Goal: Task Accomplishment & Management: Use online tool/utility

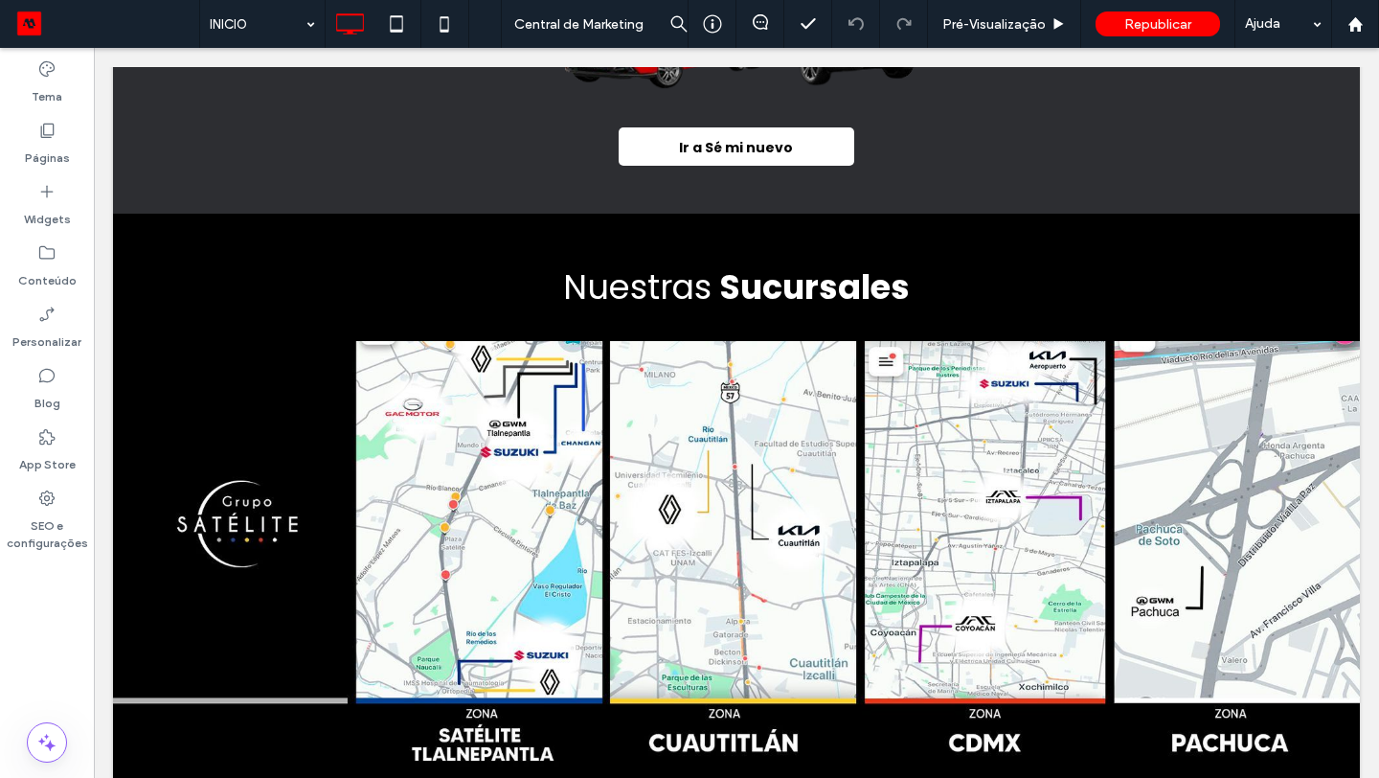
scroll to position [1972, 0]
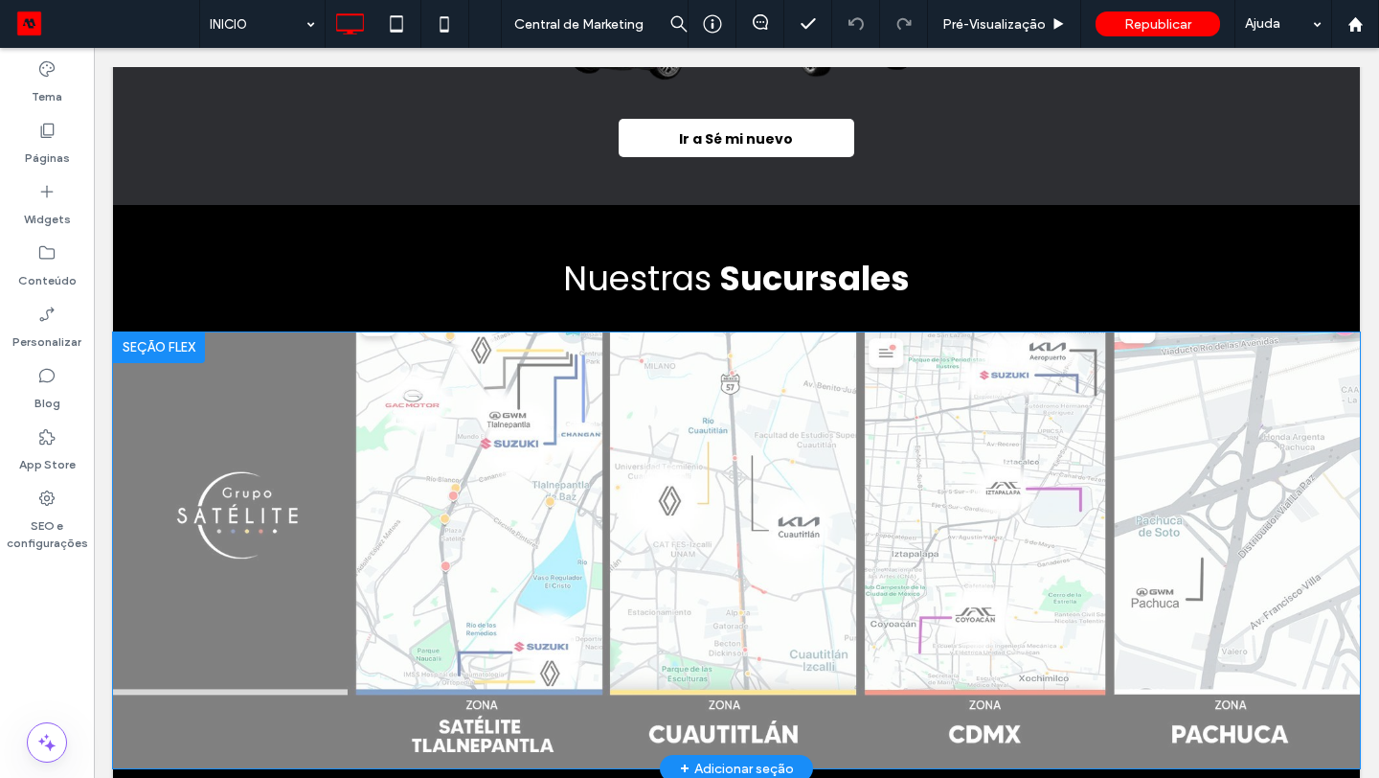
click at [193, 352] on div at bounding box center [159, 347] width 92 height 31
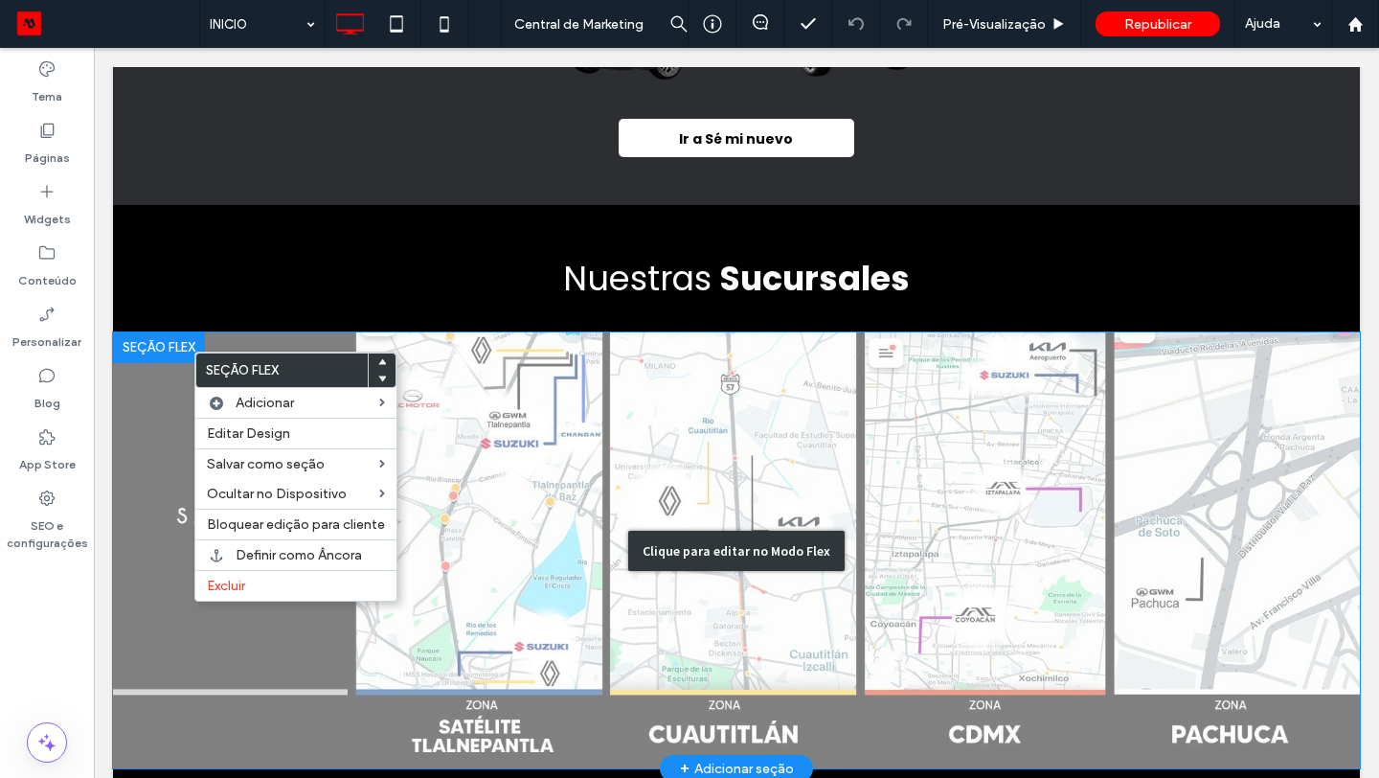
click at [525, 375] on div "Clique para editar no Modo Flex" at bounding box center [736, 550] width 1247 height 437
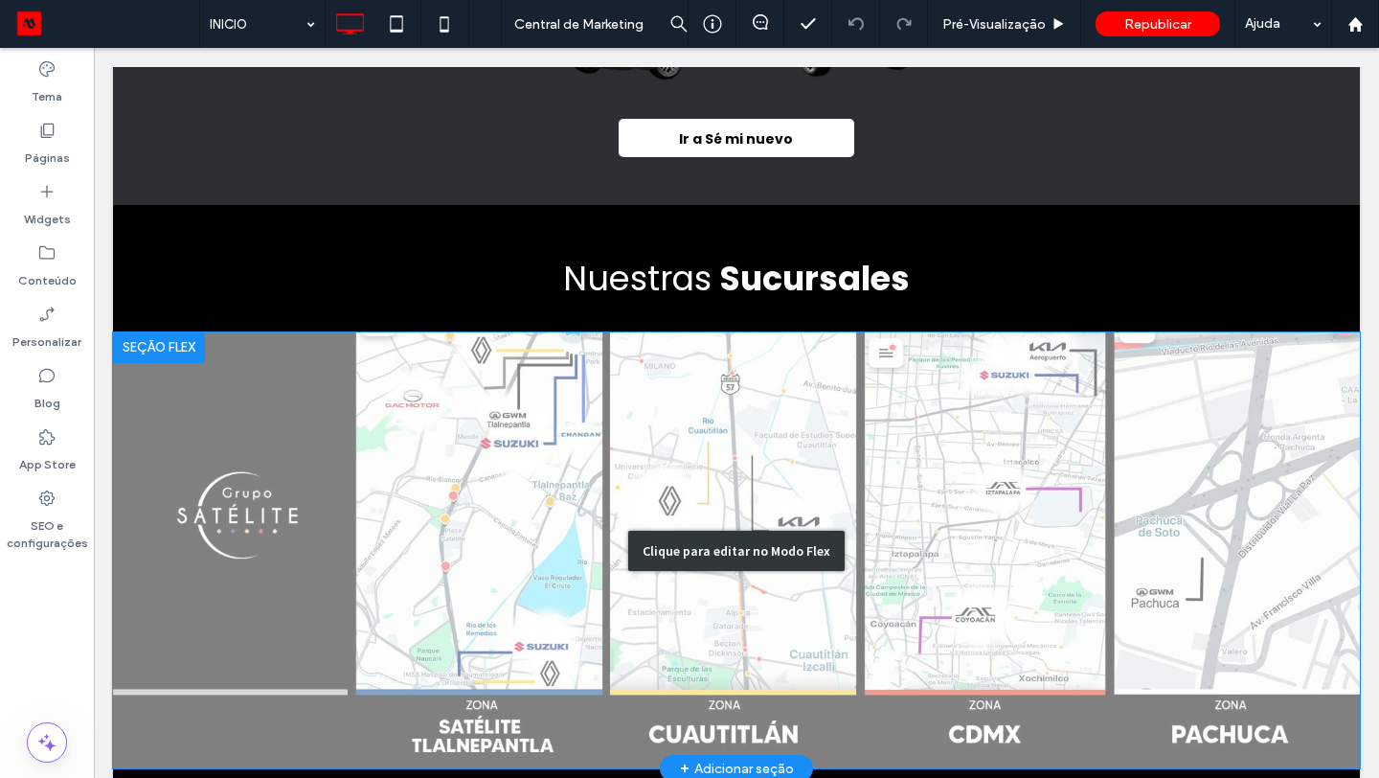
click at [525, 375] on div "Clique para editar no Modo Flex" at bounding box center [736, 550] width 1247 height 437
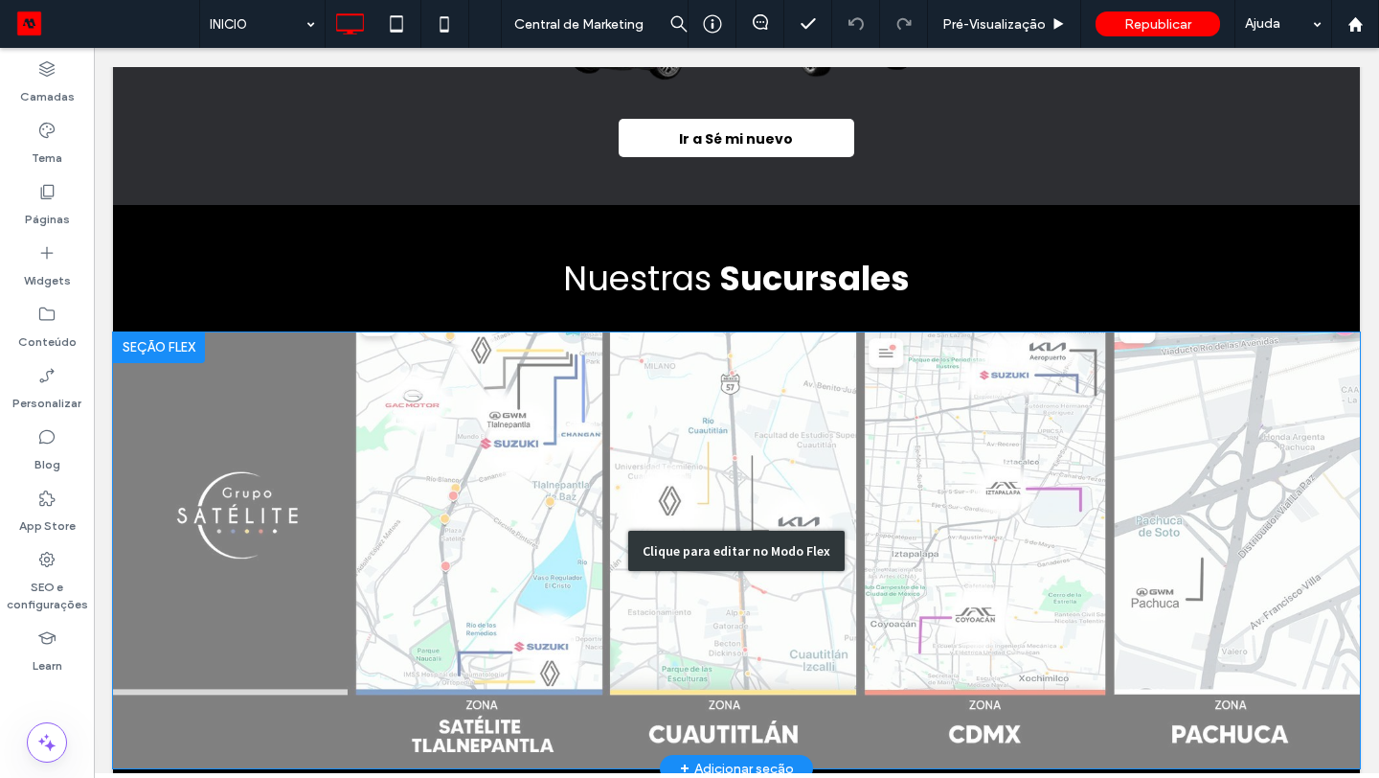
click at [525, 375] on img at bounding box center [736, 550] width 1247 height 437
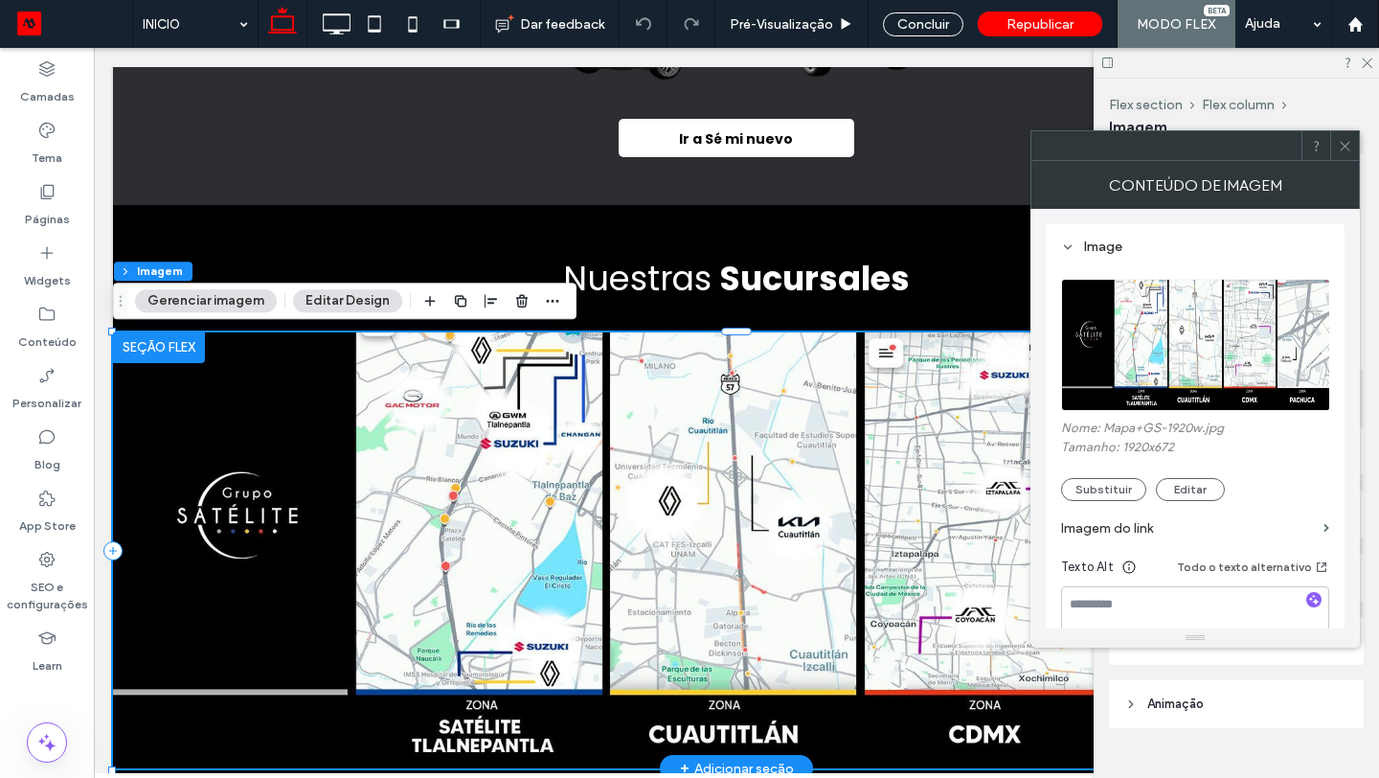
click at [177, 347] on div at bounding box center [159, 347] width 92 height 31
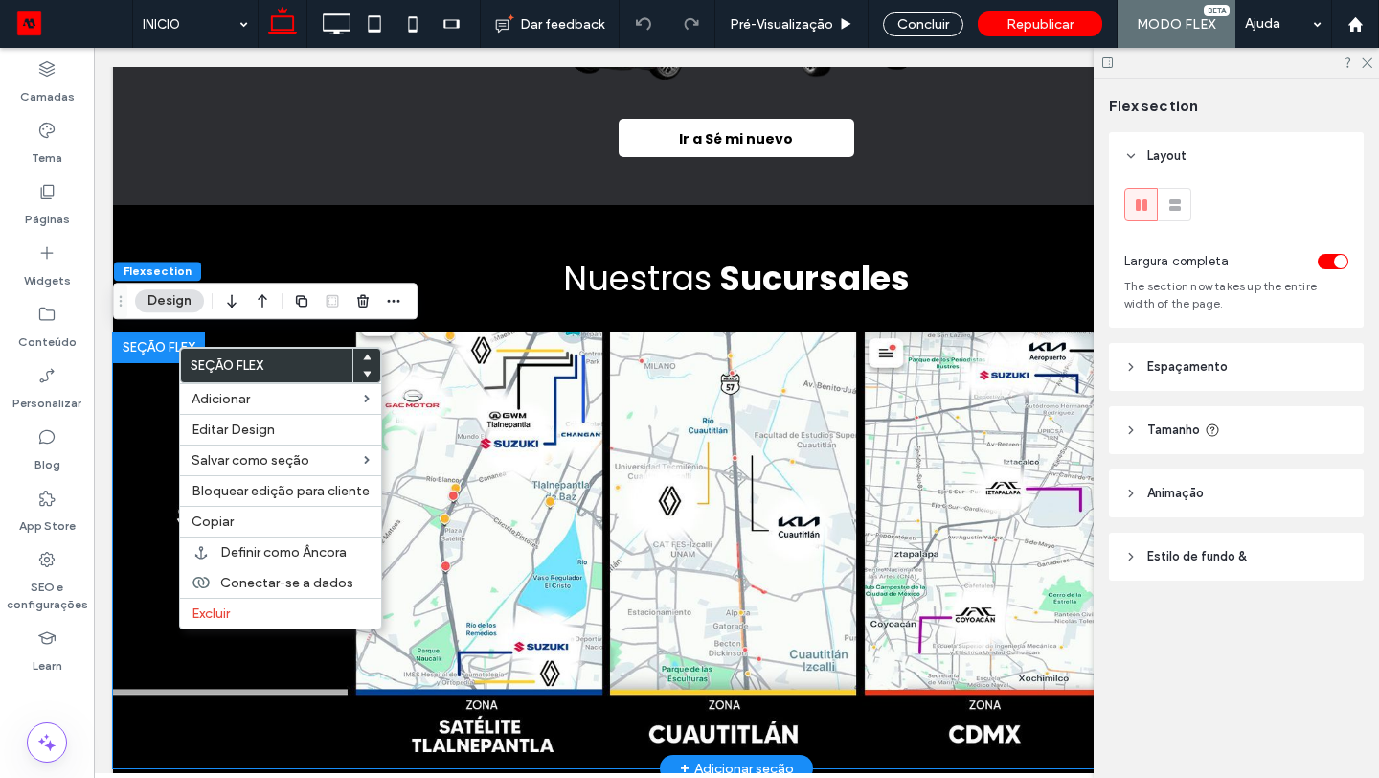
click at [459, 499] on img at bounding box center [736, 550] width 1247 height 437
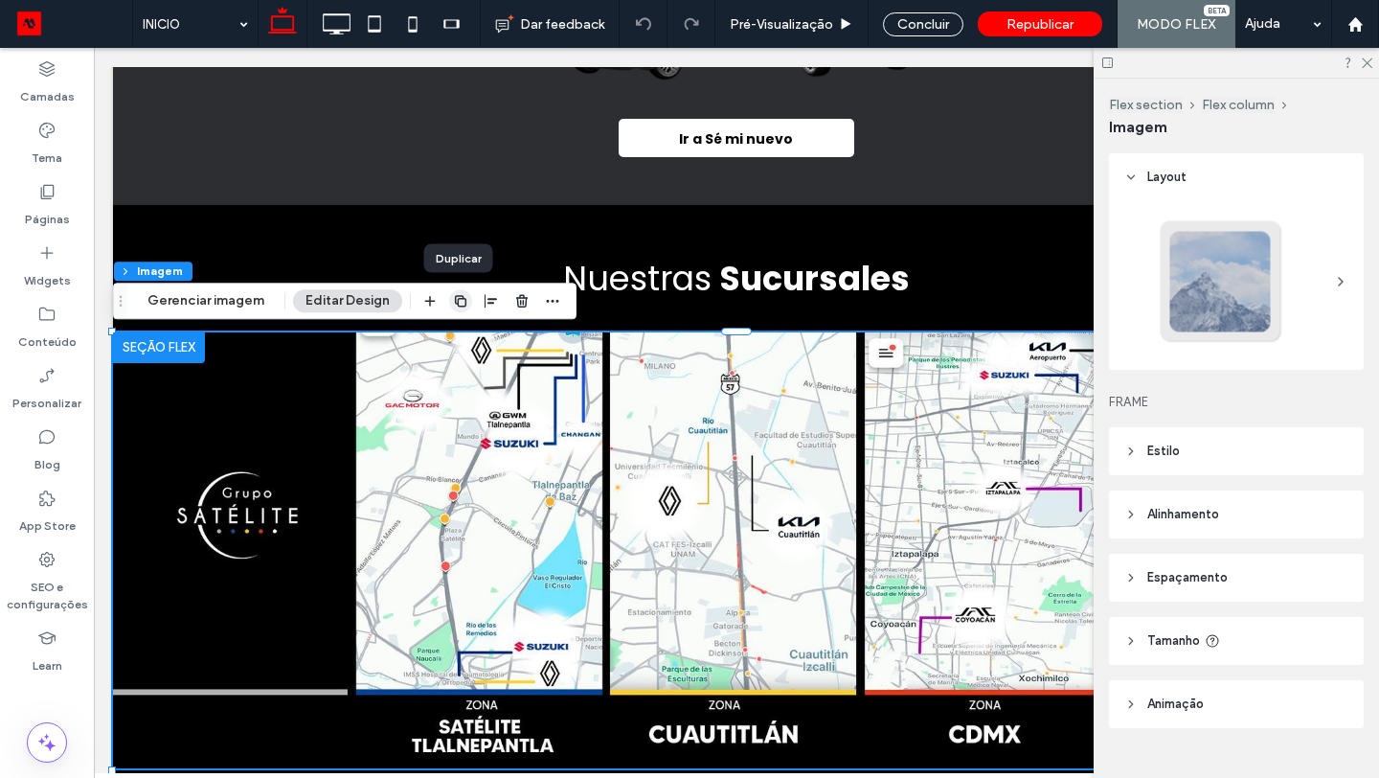
click at [461, 307] on icon "button" at bounding box center [460, 300] width 15 height 15
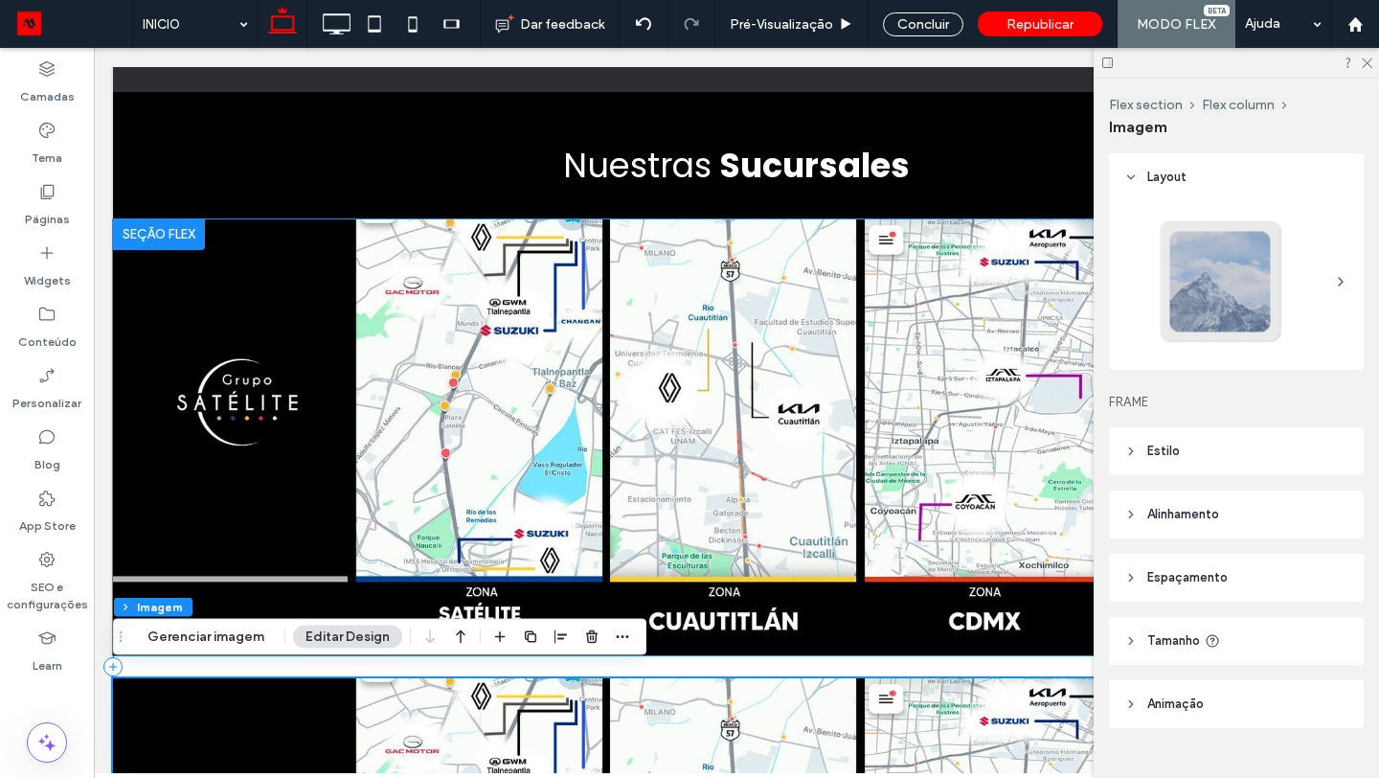
scroll to position [2079, 0]
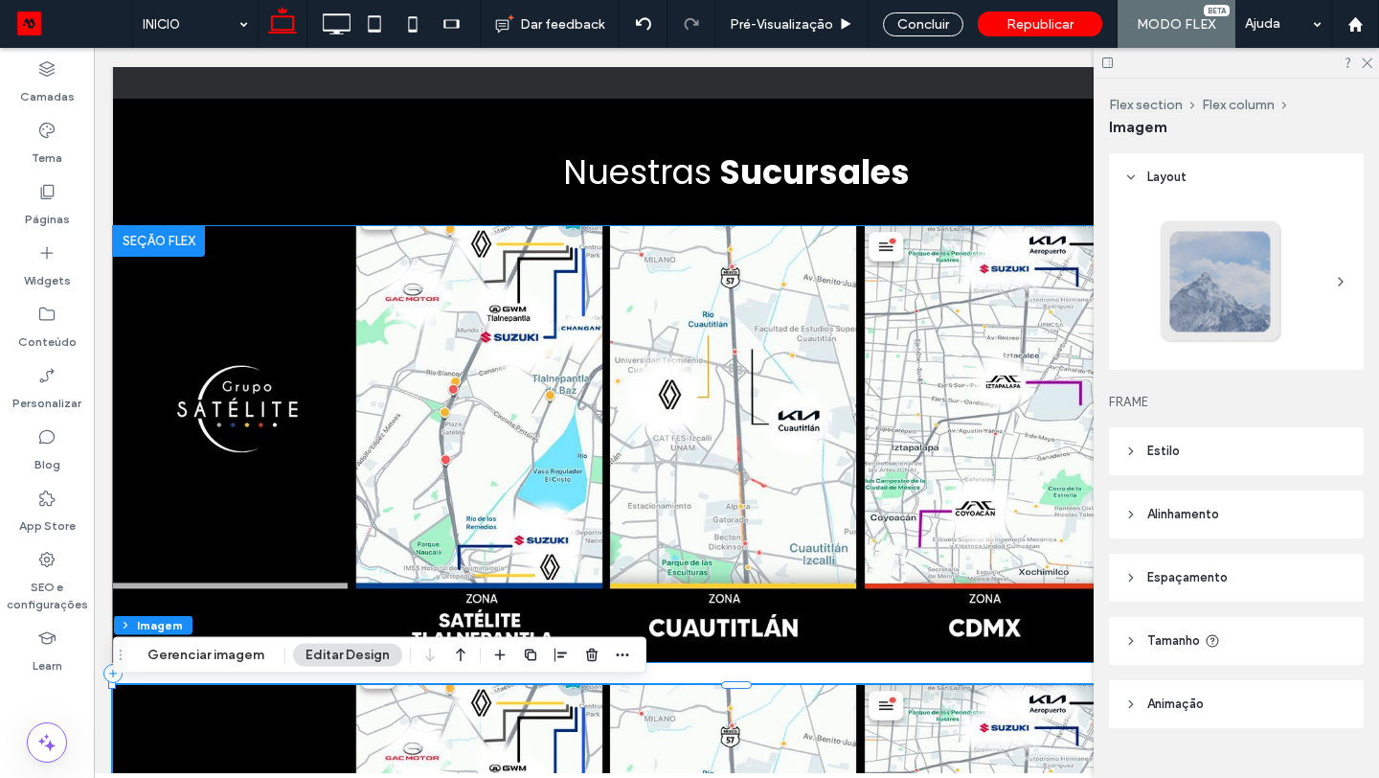
click at [243, 300] on img at bounding box center [736, 444] width 1247 height 437
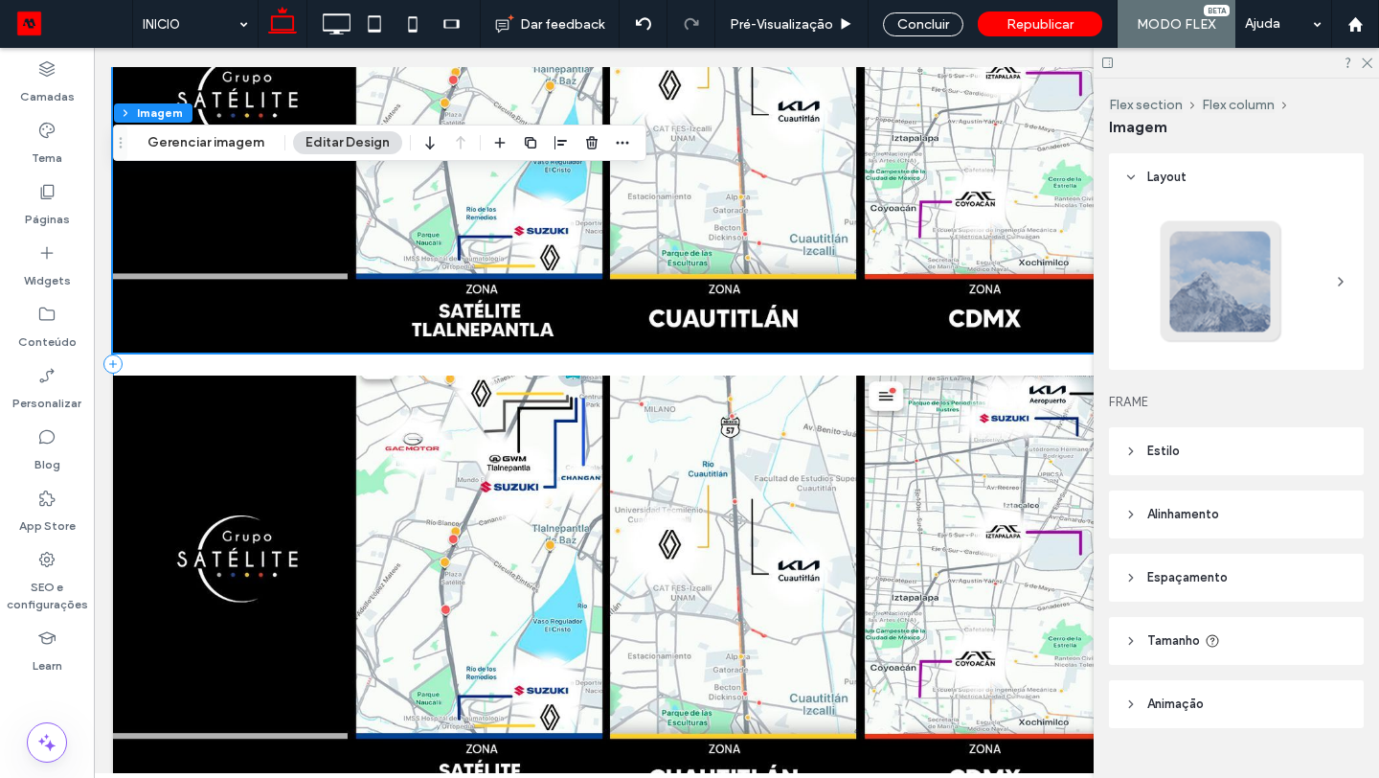
scroll to position [2420, 0]
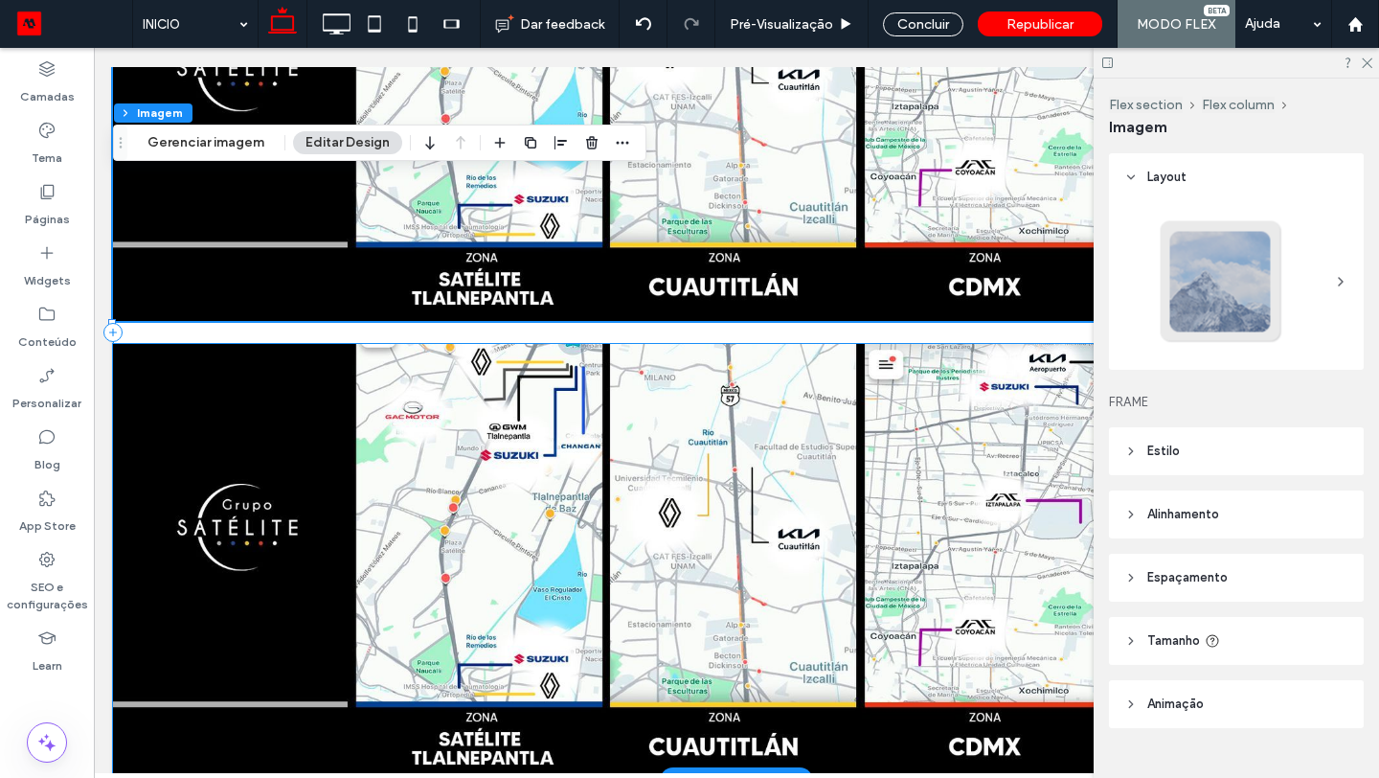
click at [298, 424] on img at bounding box center [736, 562] width 1247 height 437
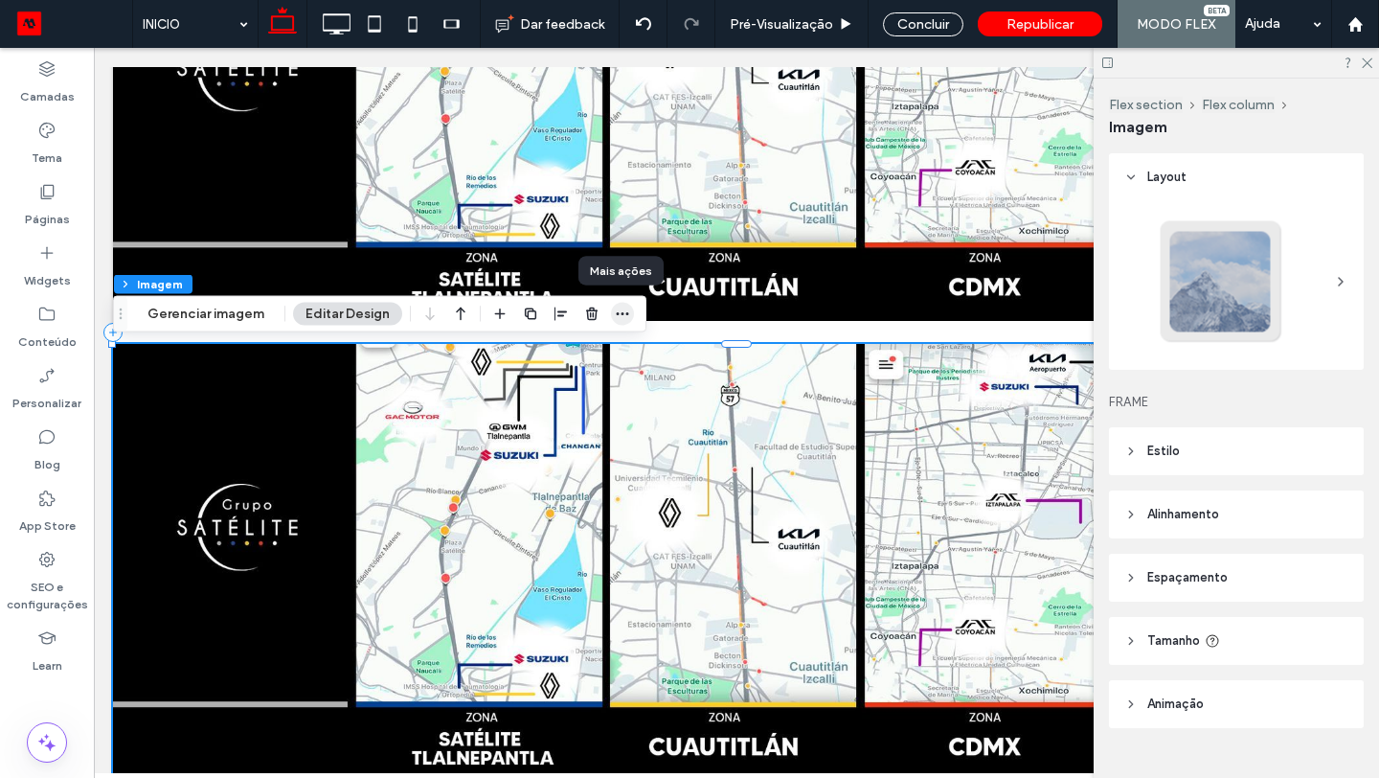
click at [624, 313] on use "button" at bounding box center [623, 313] width 12 height 3
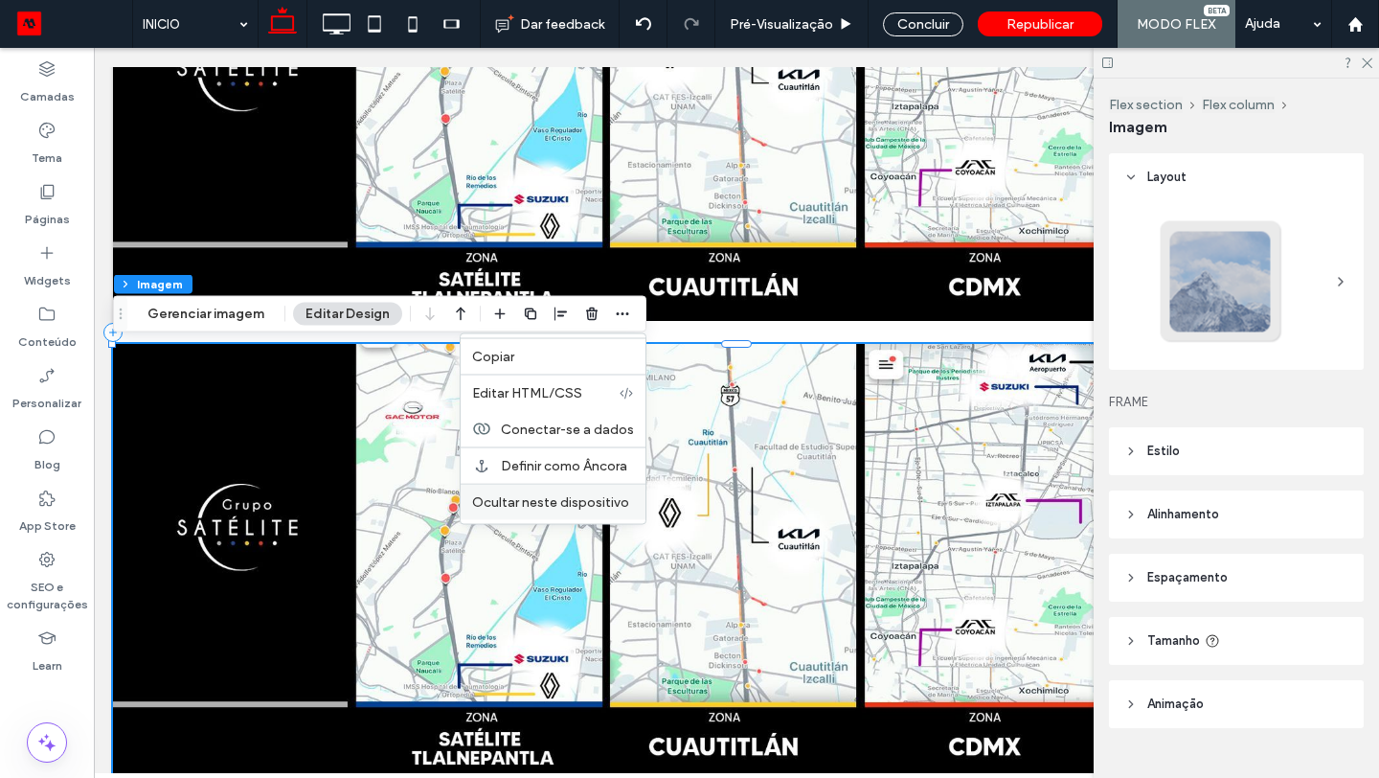
click at [585, 498] on span "Ocultar neste dispositivo" at bounding box center [550, 502] width 157 height 16
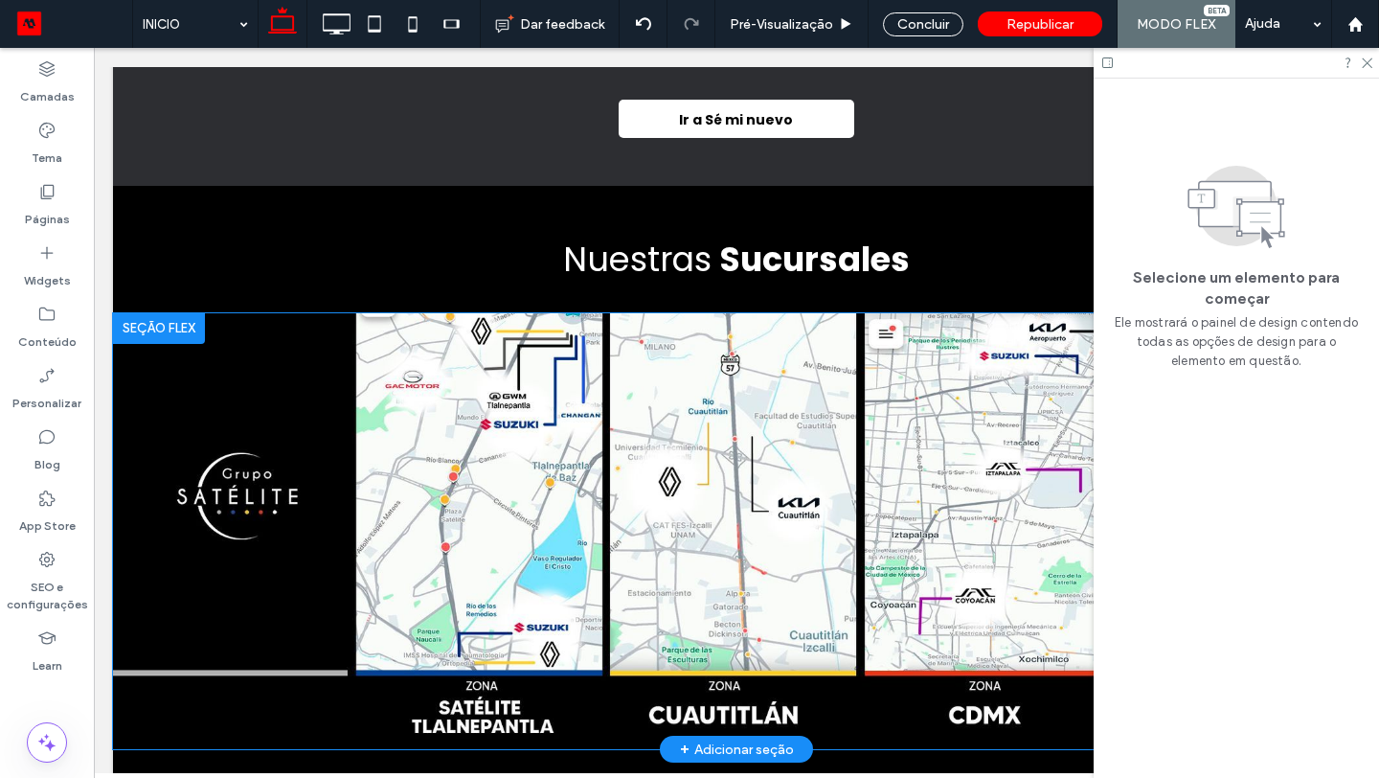
scroll to position [1913, 0]
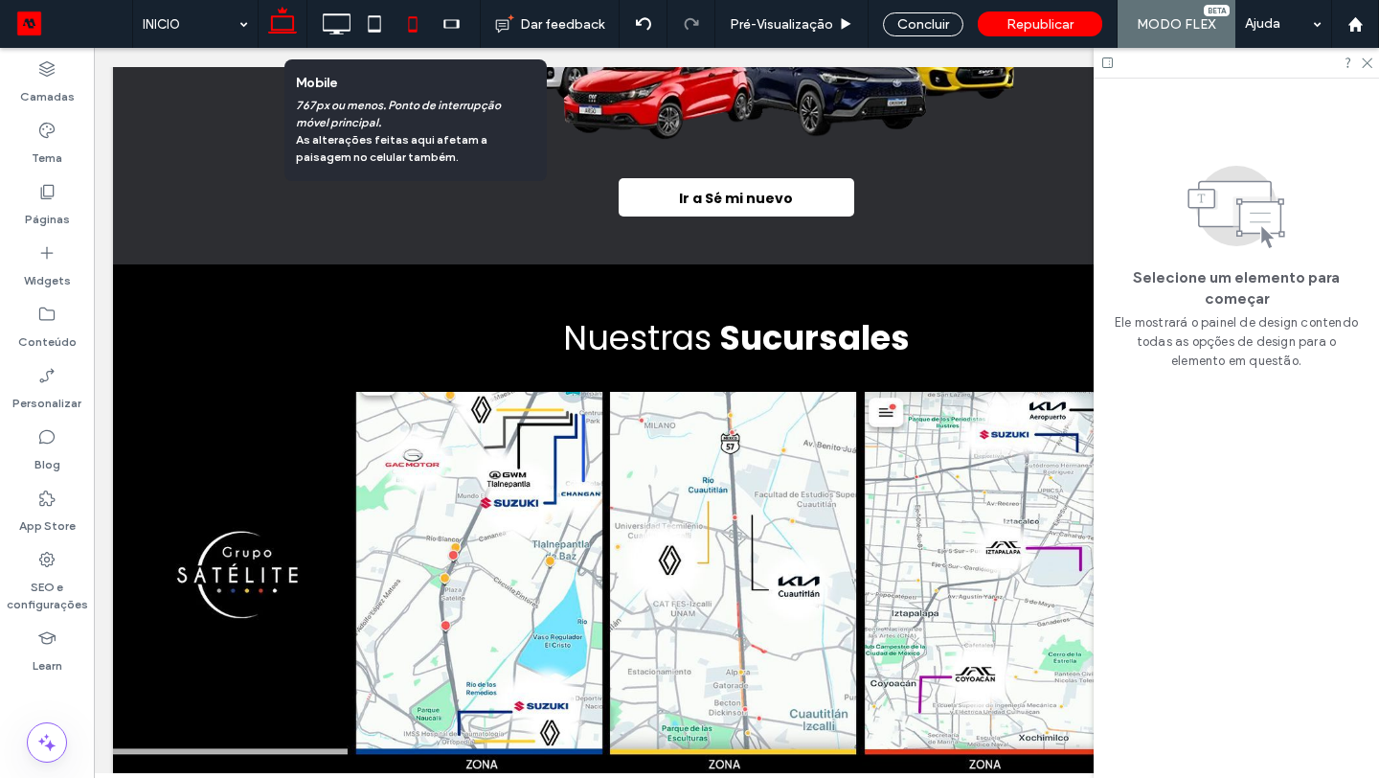
click at [421, 28] on icon at bounding box center [413, 24] width 38 height 38
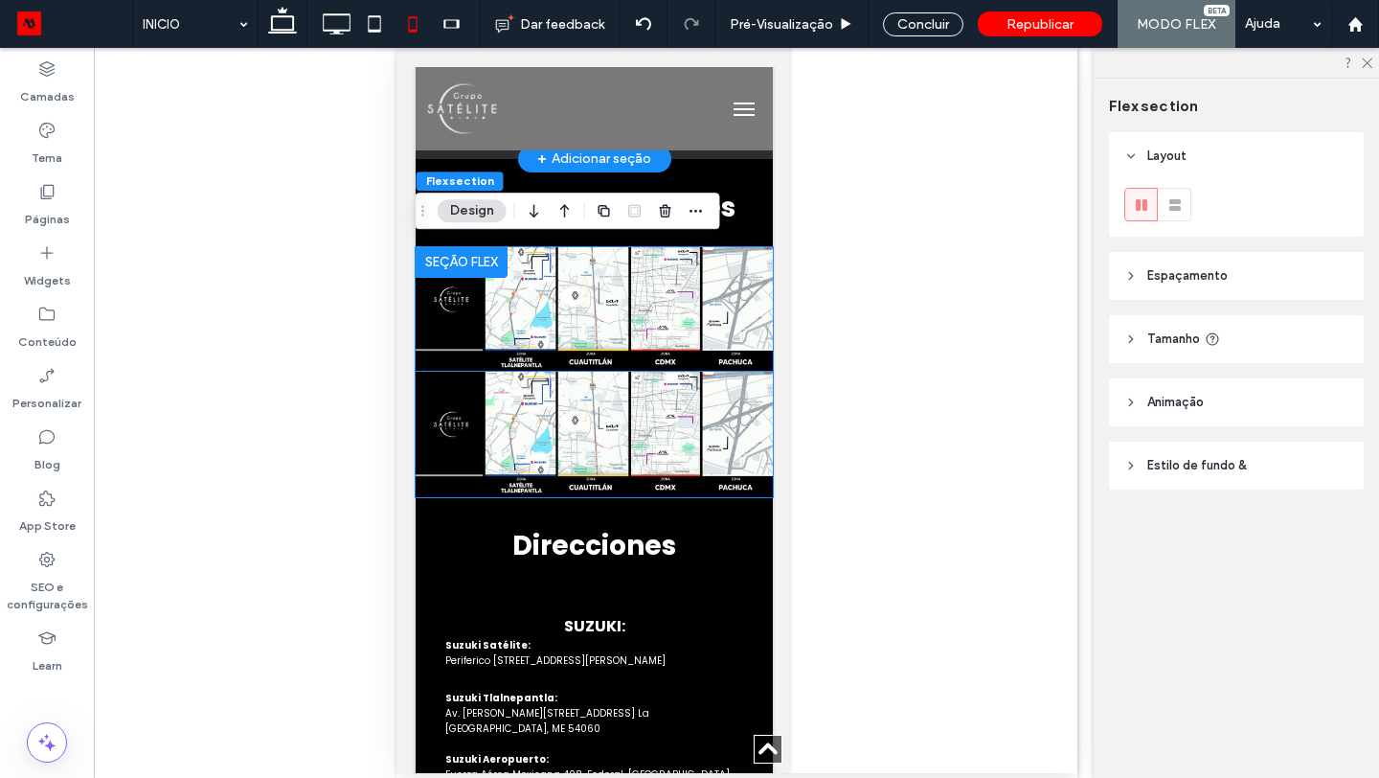
scroll to position [2458, 0]
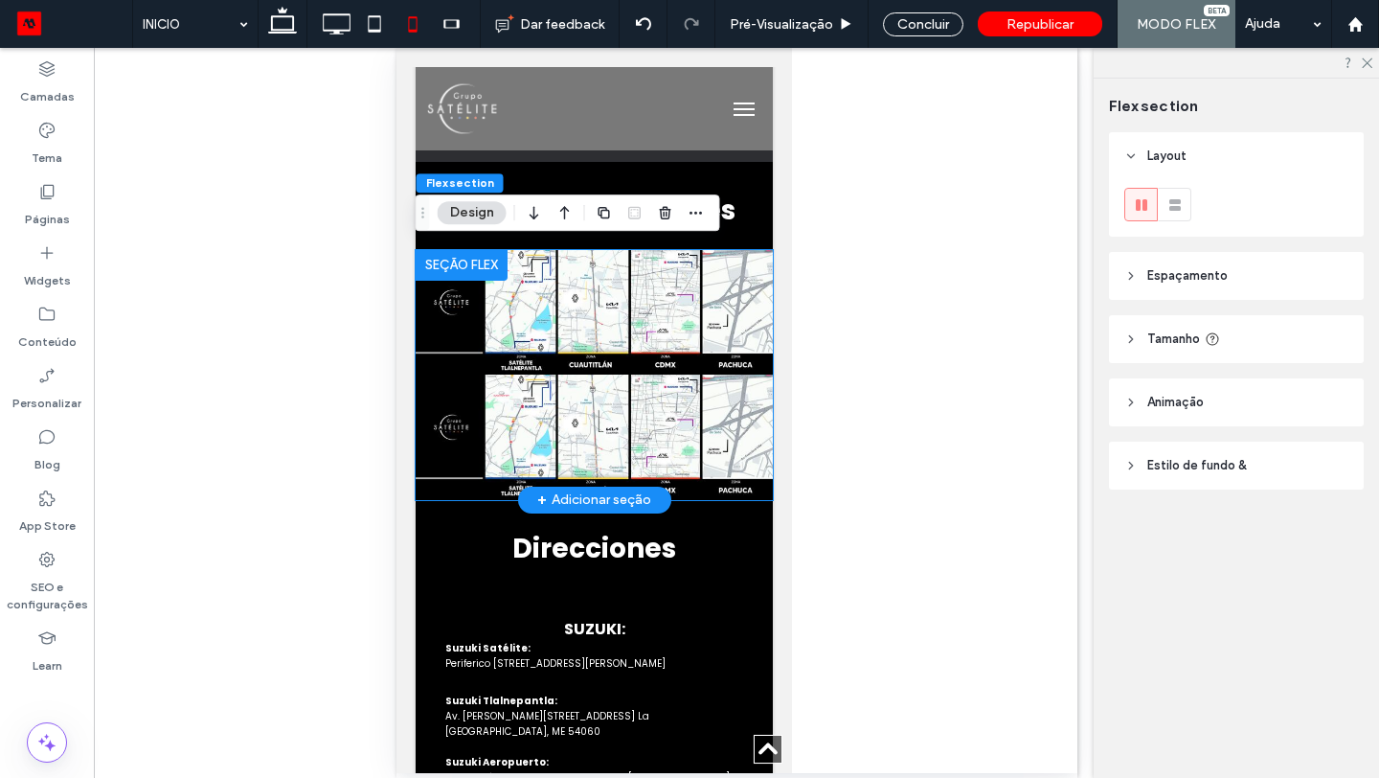
click at [565, 322] on img at bounding box center [593, 312] width 357 height 125
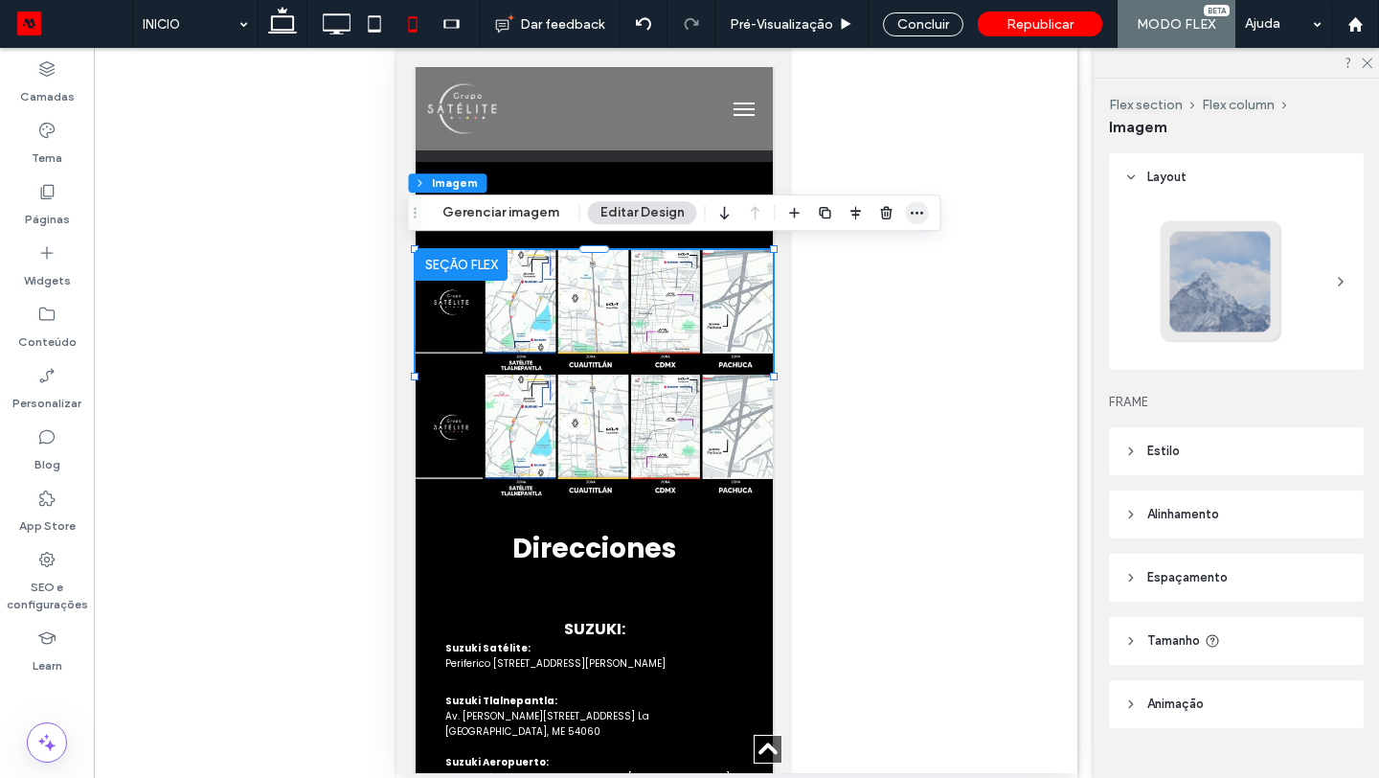
click at [915, 209] on icon "button" at bounding box center [917, 212] width 15 height 15
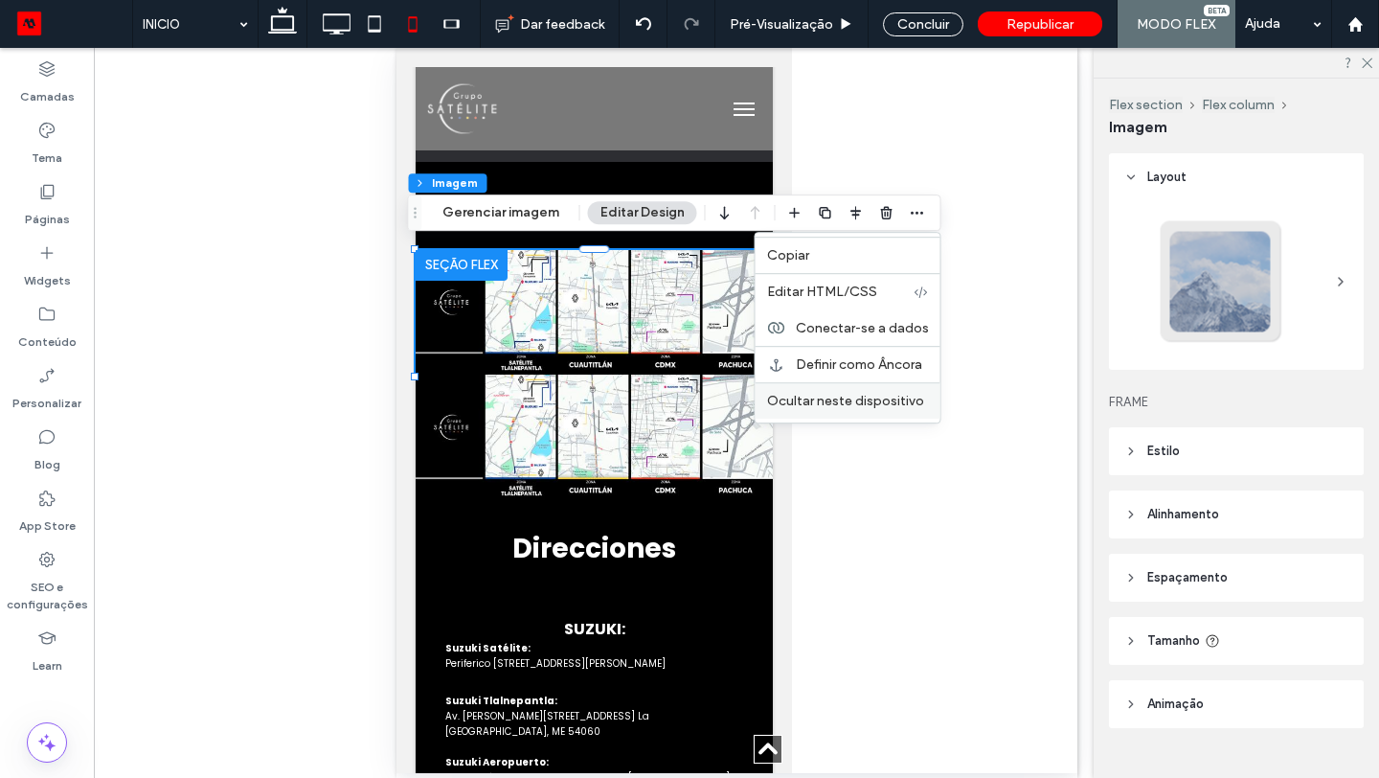
click at [887, 392] on div "Ocultar neste dispositivo" at bounding box center [848, 400] width 185 height 36
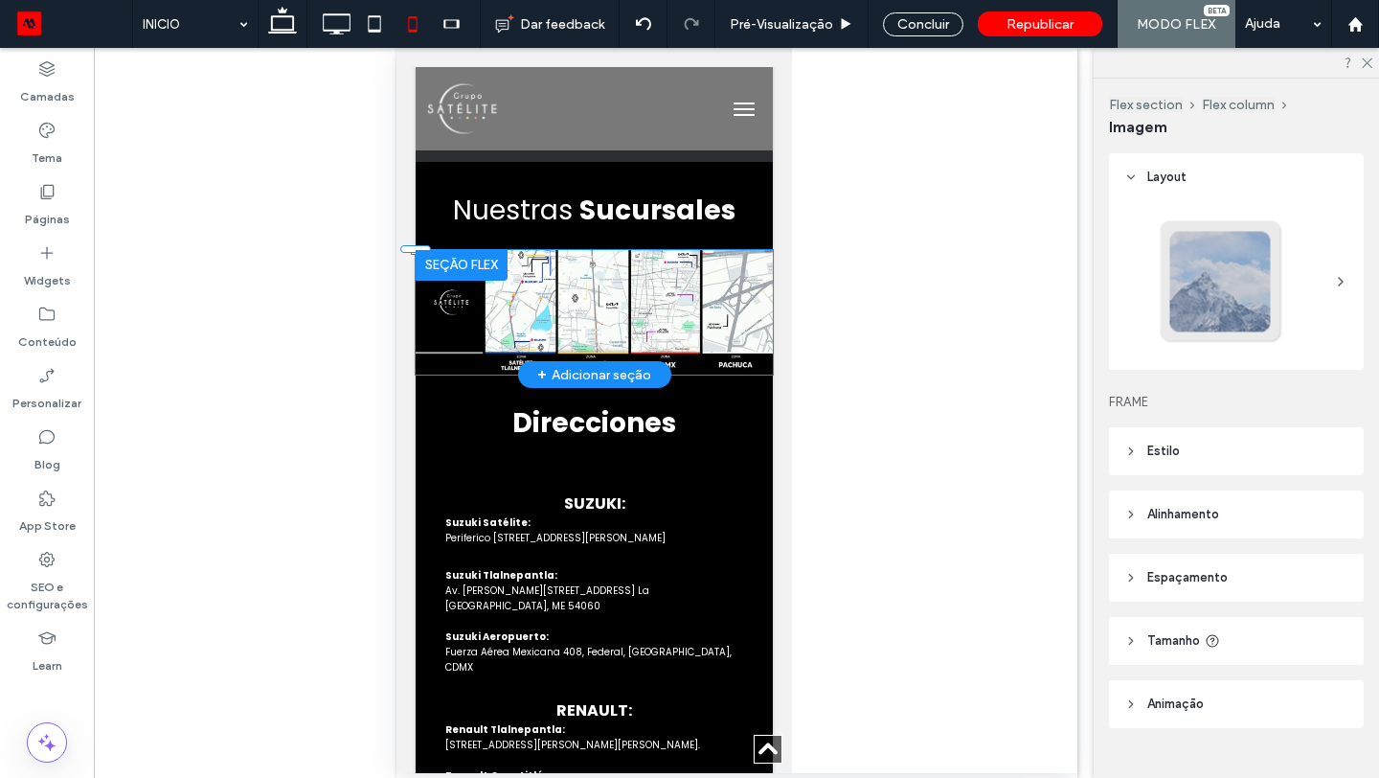
click at [558, 284] on img at bounding box center [593, 312] width 357 height 125
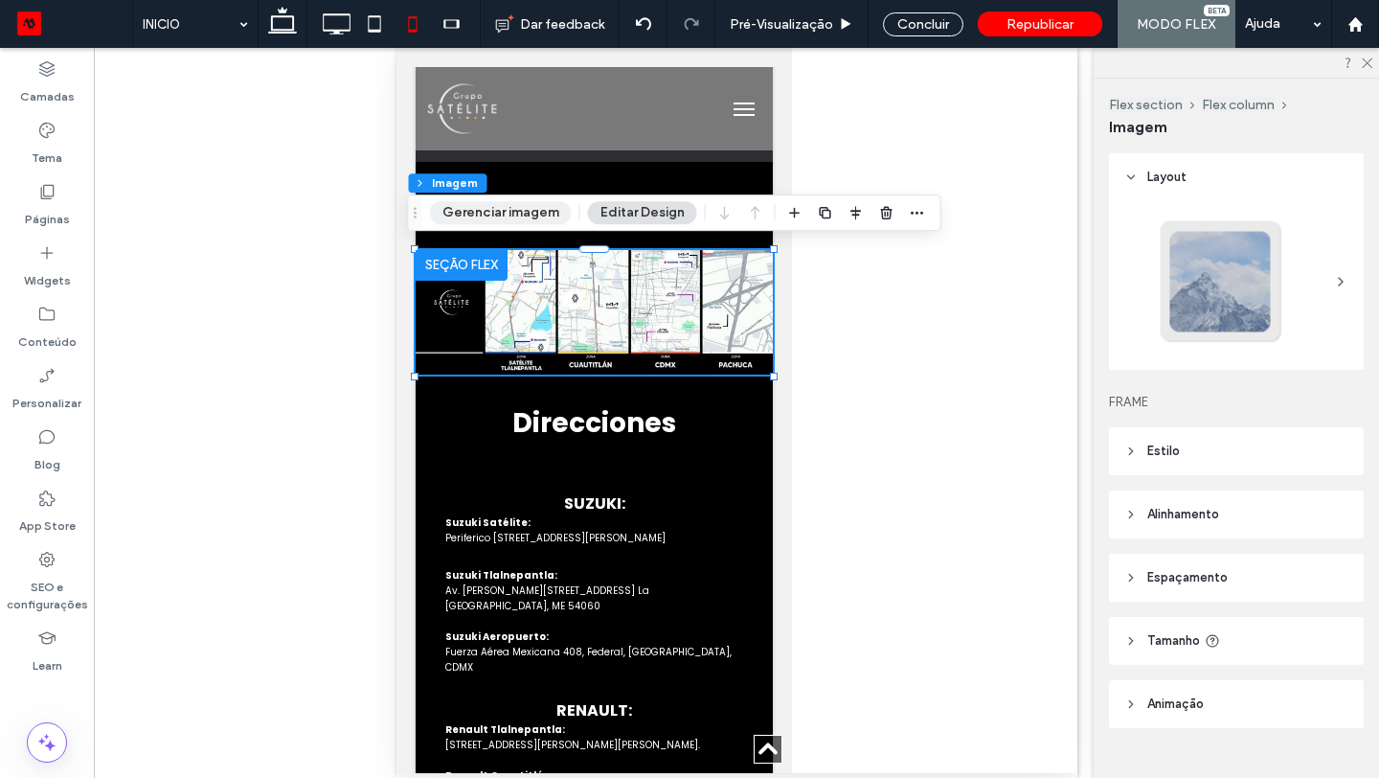
click at [527, 208] on button "Gerenciar imagem" at bounding box center [501, 212] width 142 height 23
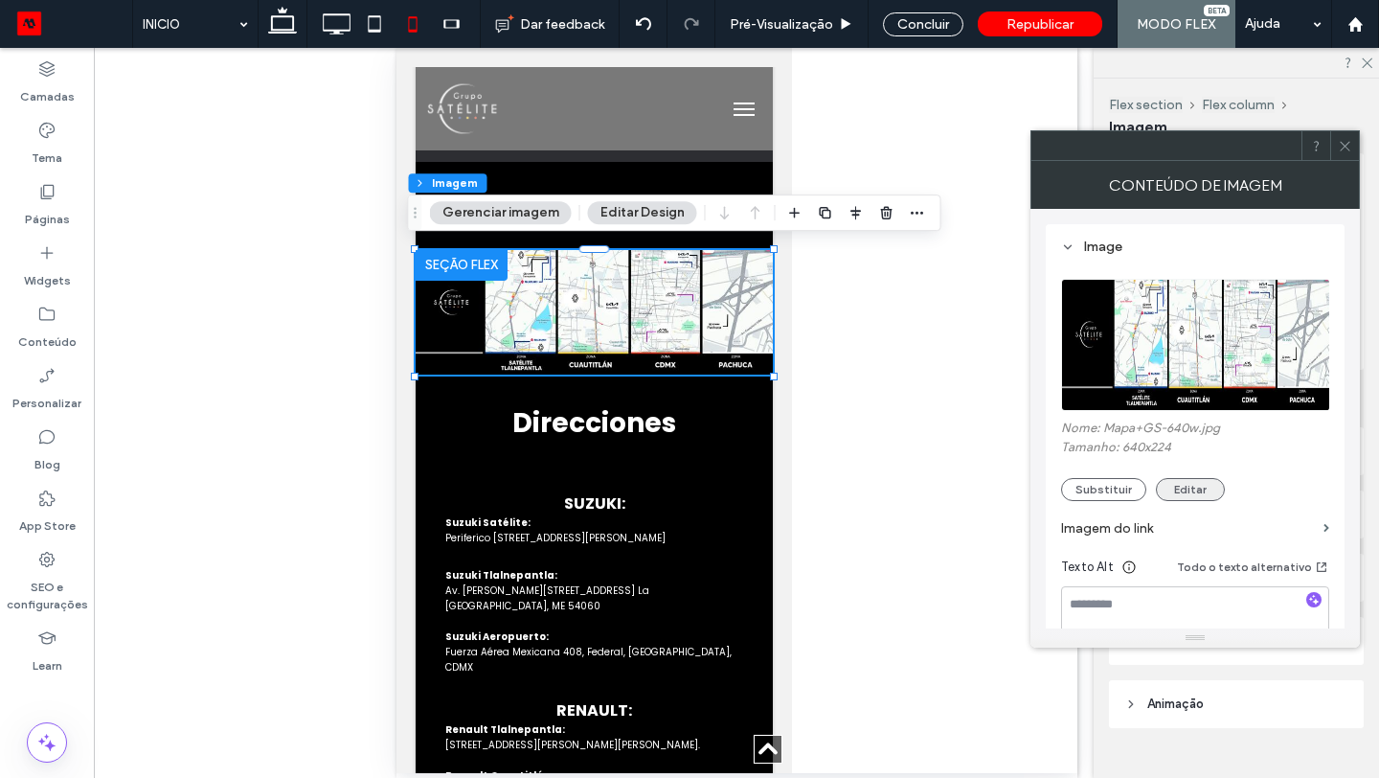
click at [1187, 487] on button "Editar" at bounding box center [1190, 489] width 69 height 23
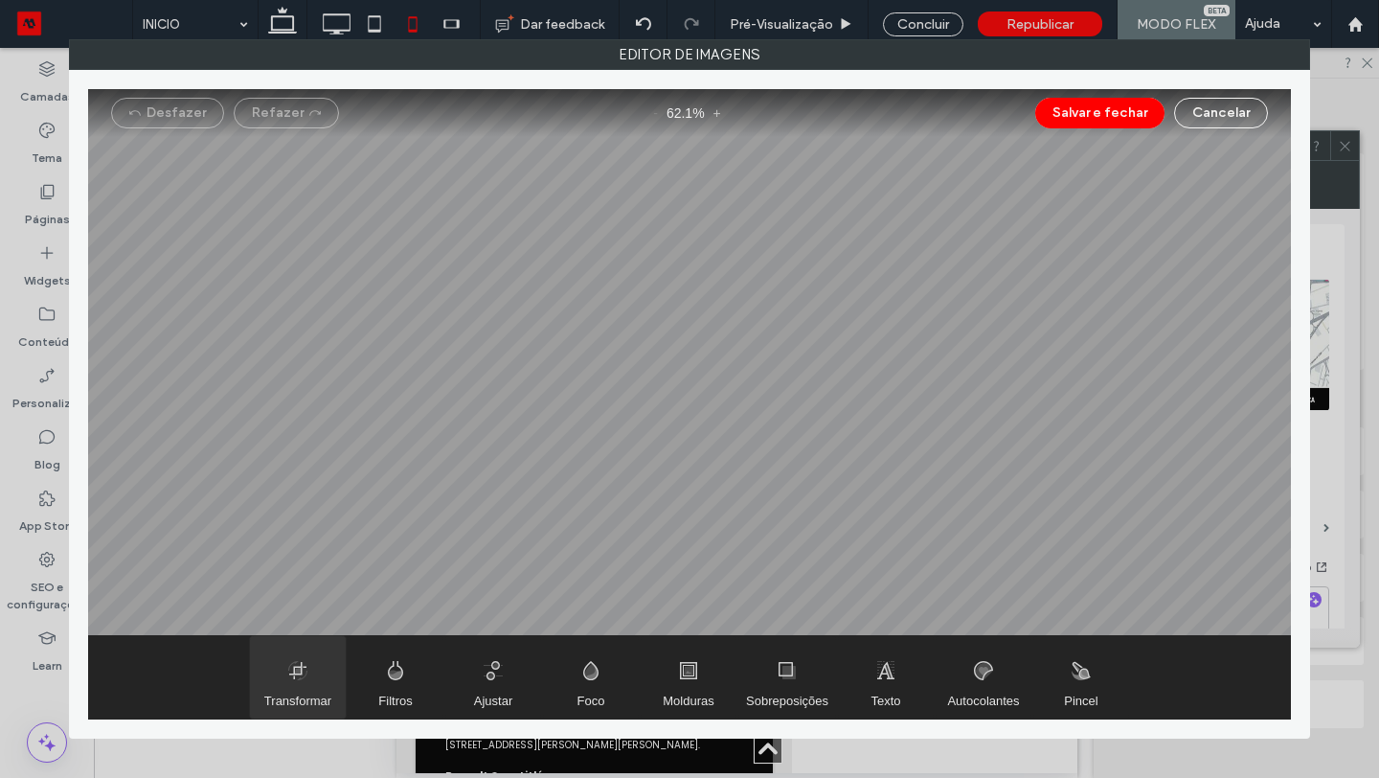
click at [281, 676] on span "Transformar" at bounding box center [298, 677] width 96 height 82
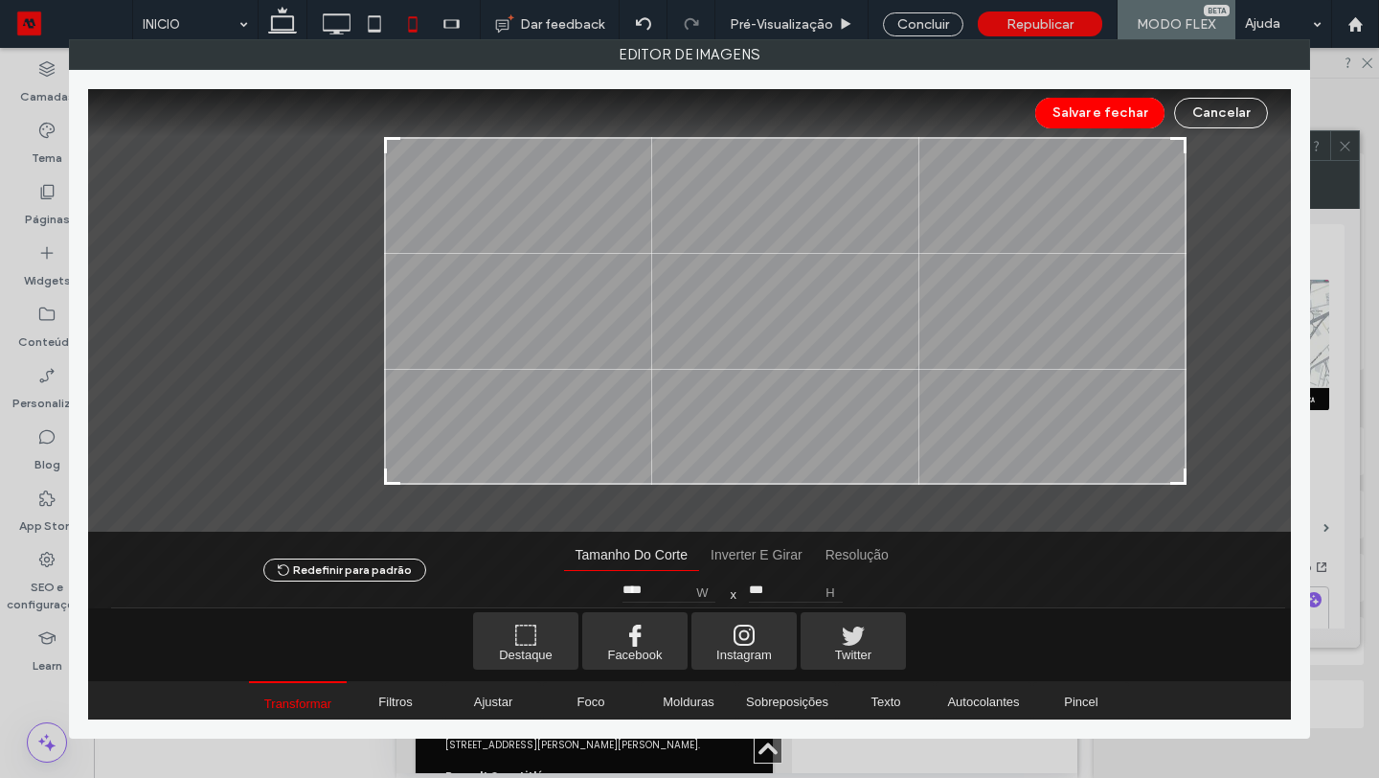
type input "****"
drag, startPoint x: 197, startPoint y: 480, endPoint x: 389, endPoint y: 502, distance: 192.8
click at [389, 502] on div at bounding box center [689, 310] width 1203 height 443
click at [1135, 106] on button "Salvar e fechar" at bounding box center [1099, 113] width 129 height 31
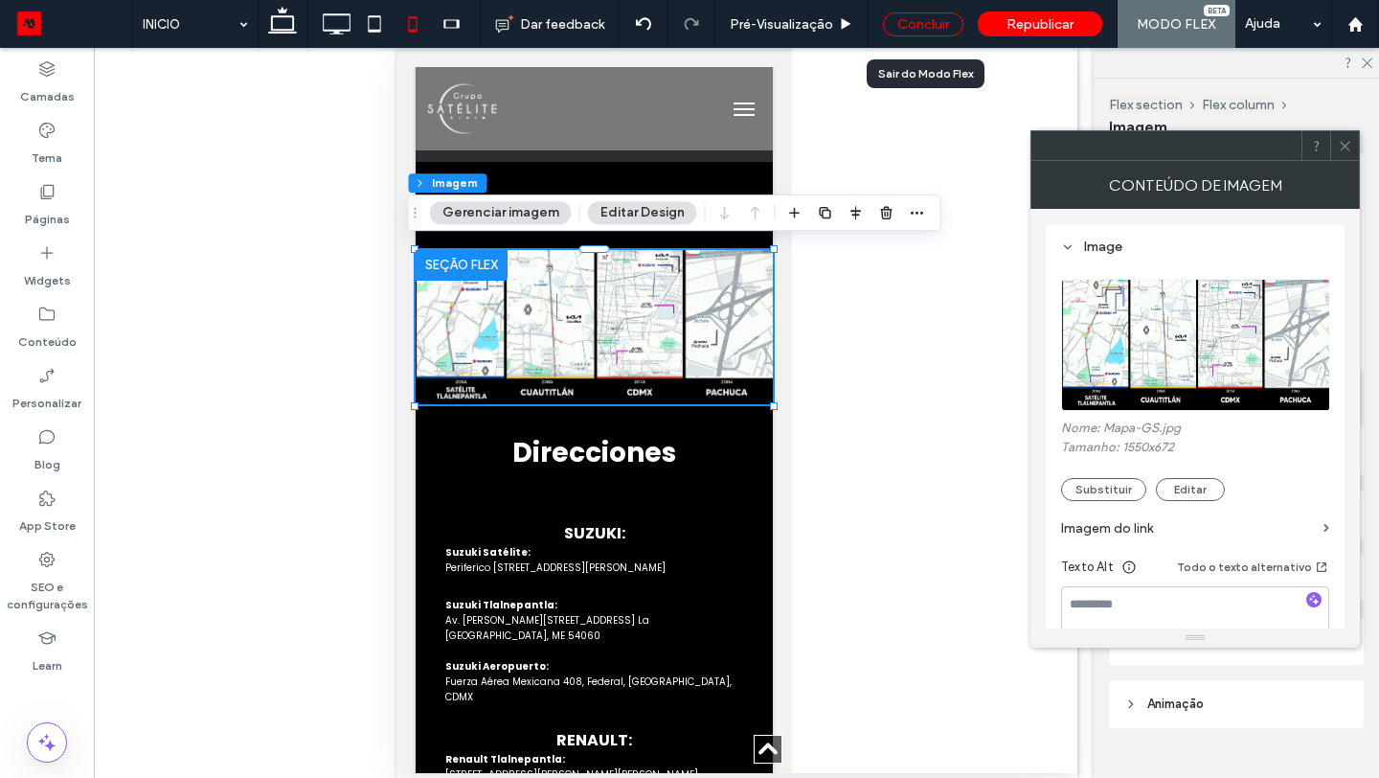
click at [935, 12] on div "Concluir" at bounding box center [923, 24] width 80 height 24
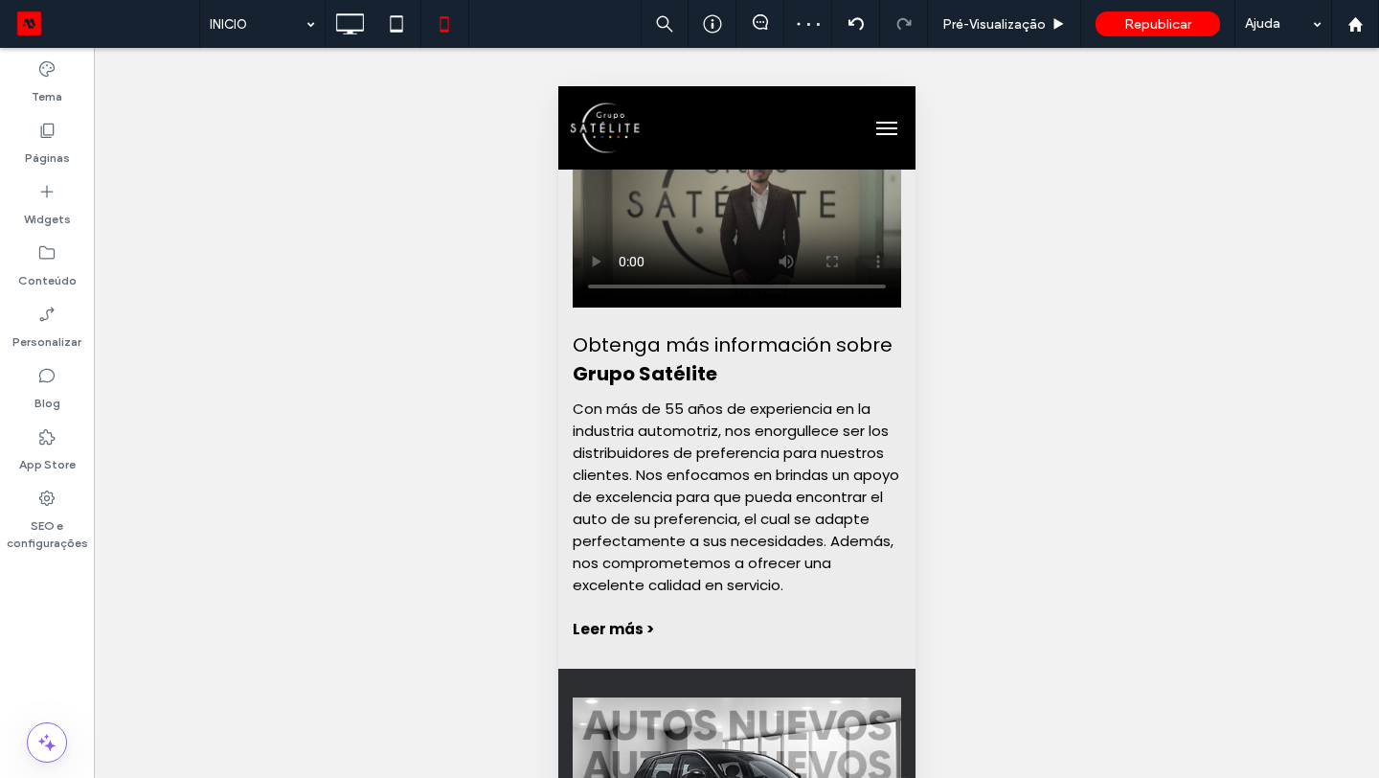
scroll to position [0, 0]
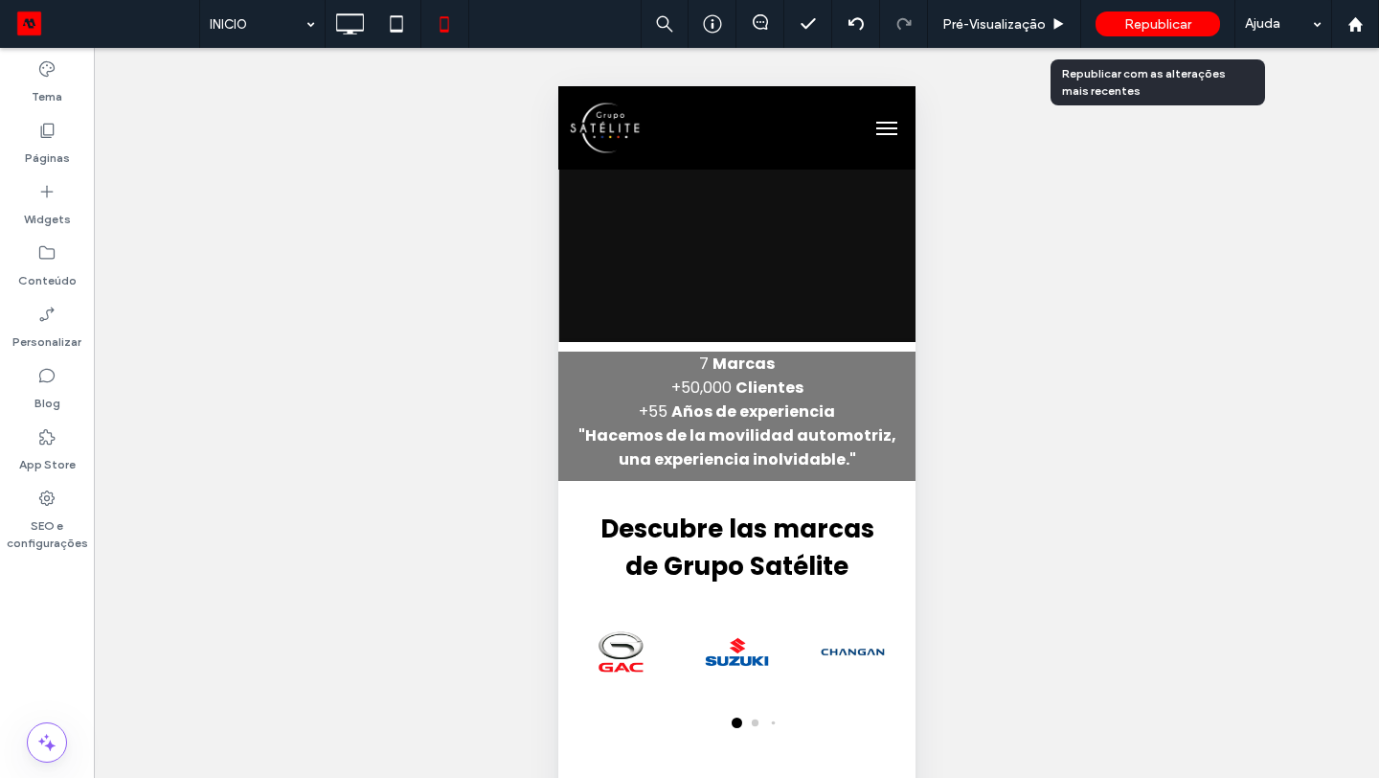
click at [1157, 19] on span "Republicar" at bounding box center [1158, 24] width 67 height 16
